Goal: Task Accomplishment & Management: Manage account settings

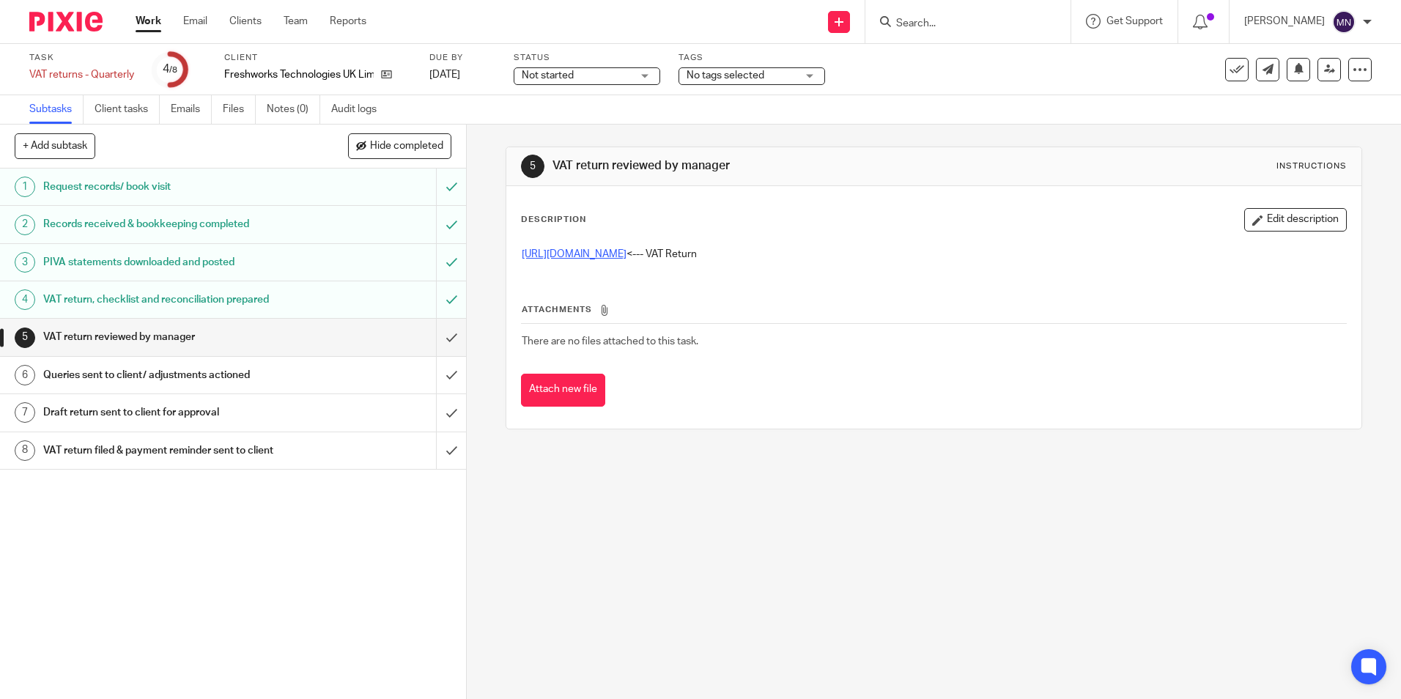
click at [627, 253] on link "https://cloudimanage.com/work/link/f/LLP!10056039" at bounding box center [574, 254] width 105 height 10
click at [437, 337] on input "submit" at bounding box center [233, 337] width 466 height 37
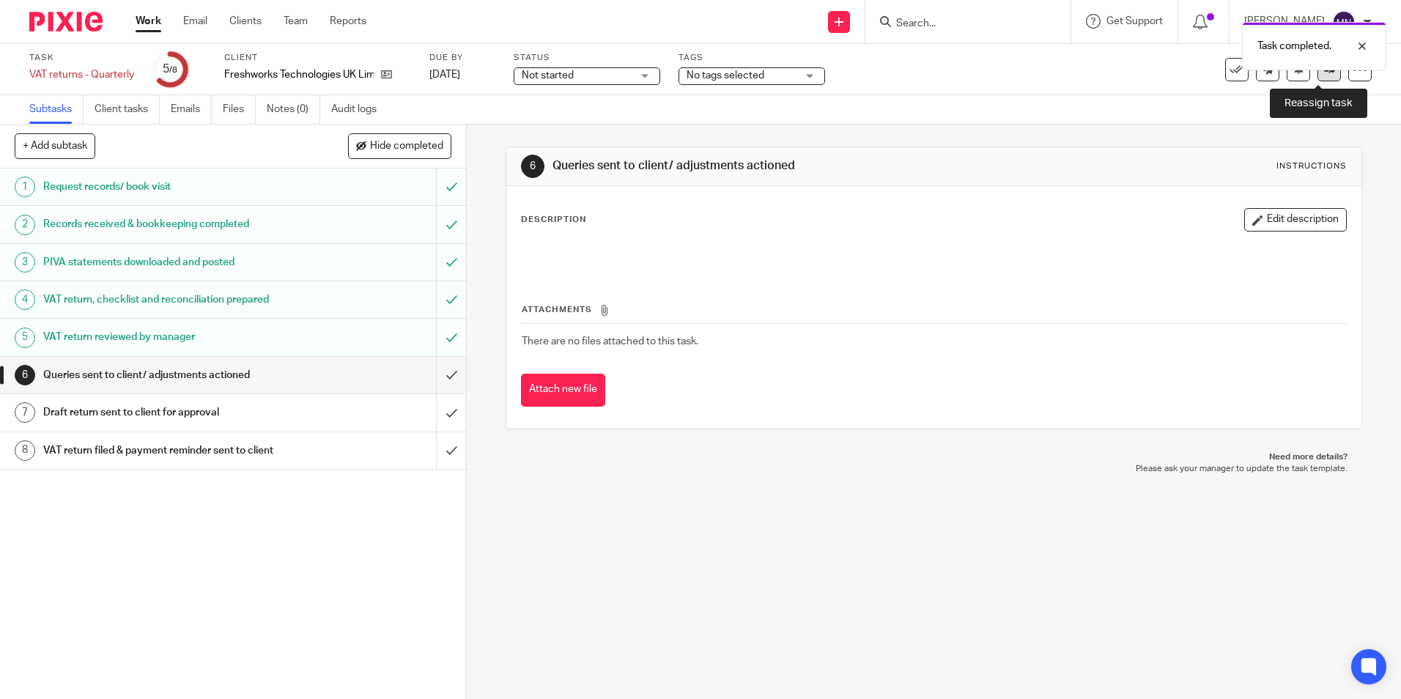
click at [1318, 77] on link at bounding box center [1329, 69] width 23 height 23
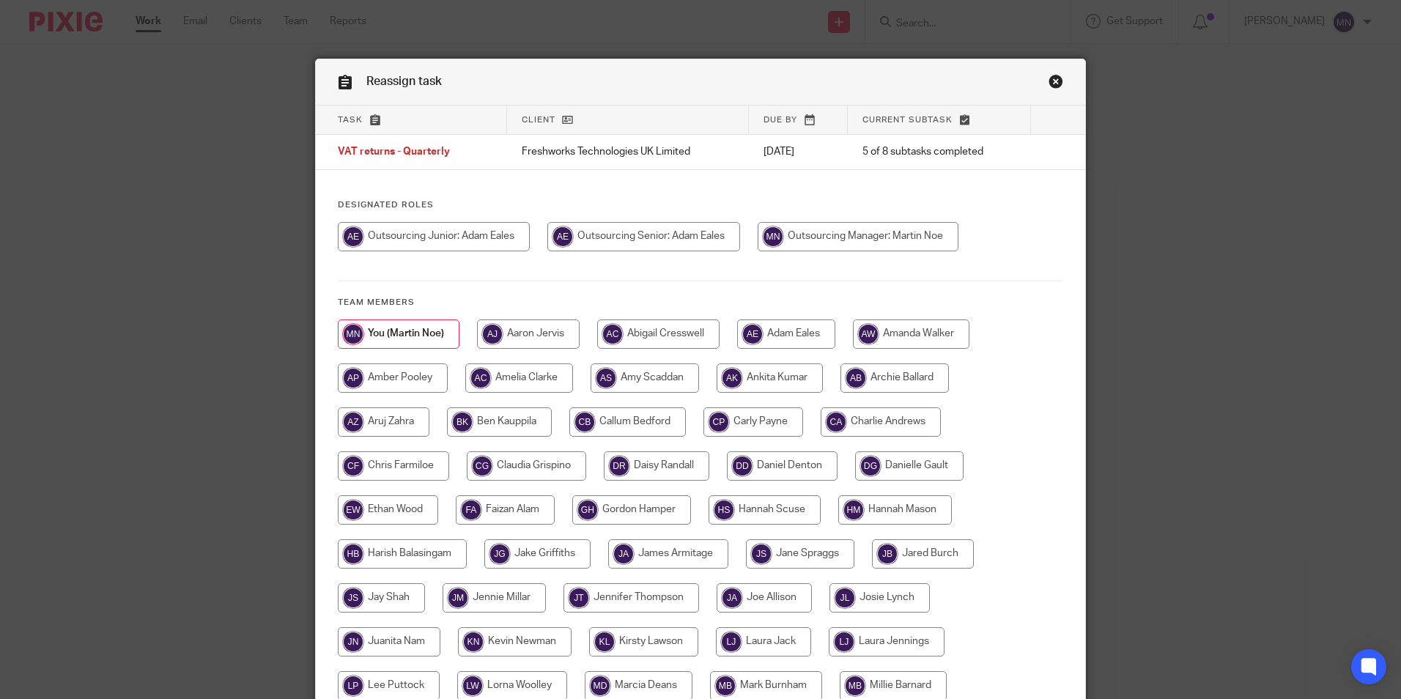
click at [643, 234] on input "radio" at bounding box center [643, 236] width 193 height 29
radio input "true"
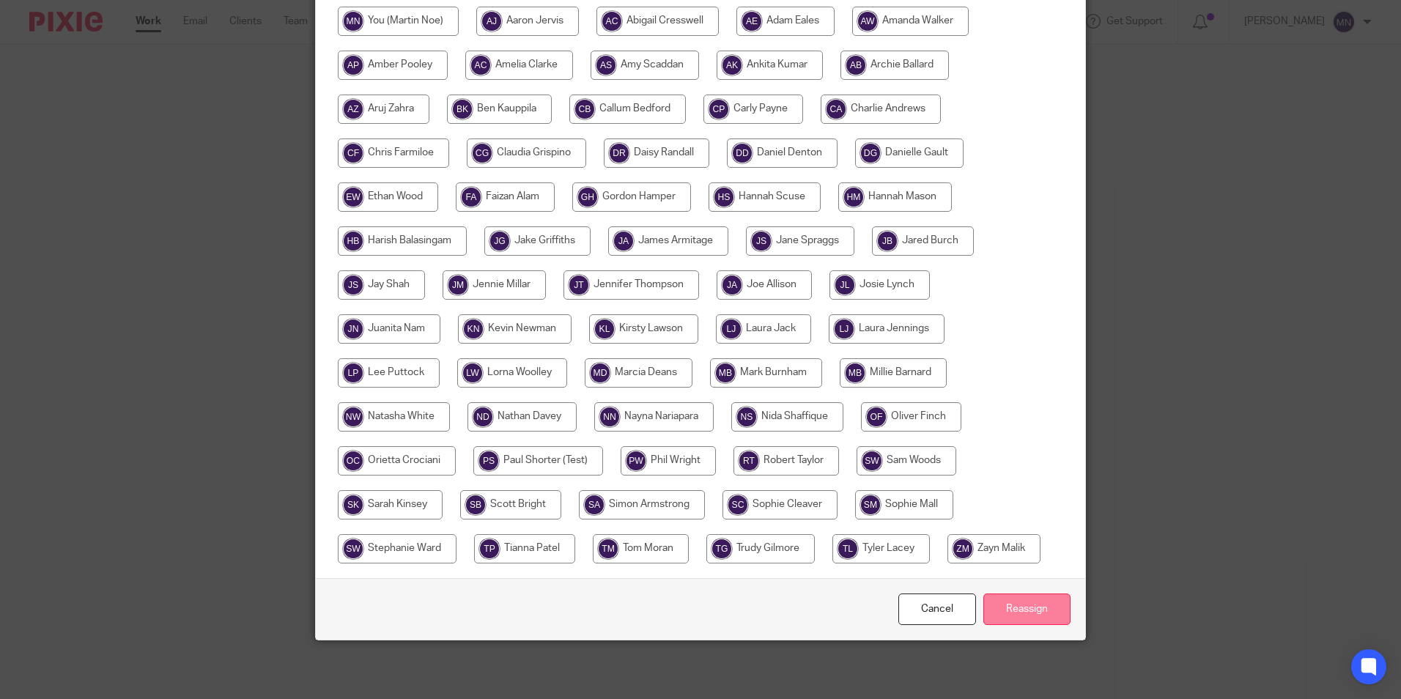
click at [1019, 608] on input "Reassign" at bounding box center [1026, 610] width 87 height 32
